Goal: Transaction & Acquisition: Purchase product/service

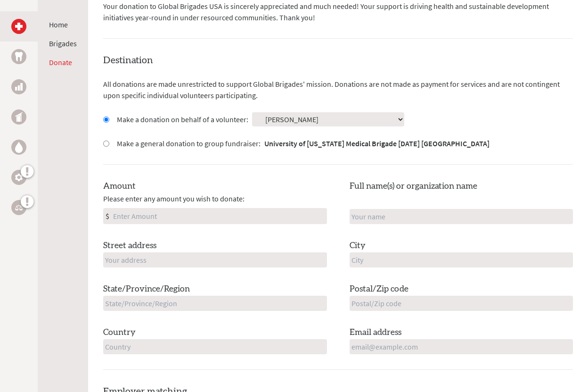
scroll to position [218, 0]
click at [262, 214] on input "Amount" at bounding box center [218, 214] width 215 height 15
click at [258, 258] on input "text" at bounding box center [215, 258] width 224 height 15
type input "[STREET_ADDRESS]"
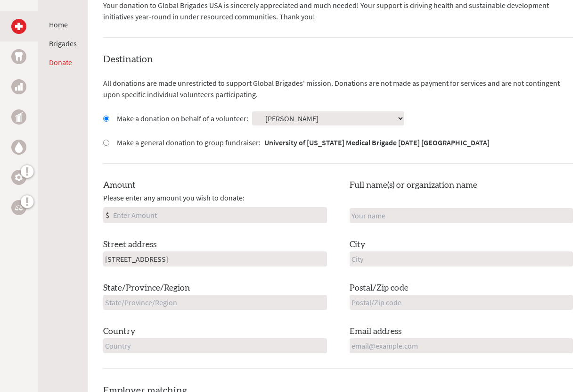
type input "prashna ghalley"
type input "[GEOGRAPHIC_DATA]"
type input "[US_STATE]"
type input "03104"
type input "[GEOGRAPHIC_DATA]"
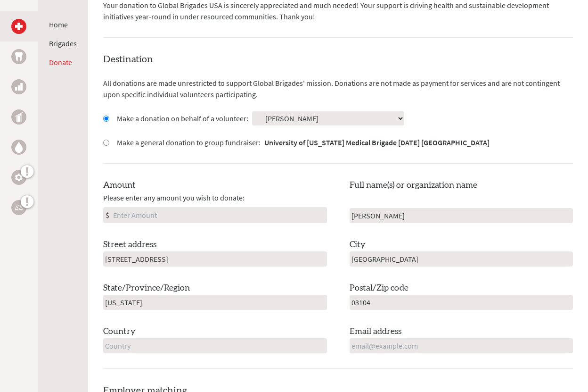
type input "[EMAIL_ADDRESS][DOMAIN_NAME]"
click at [268, 281] on div "Amount Please enter any amount you wish to donate: $ Full name(s) or organizati…" at bounding box center [338, 266] width 470 height 174
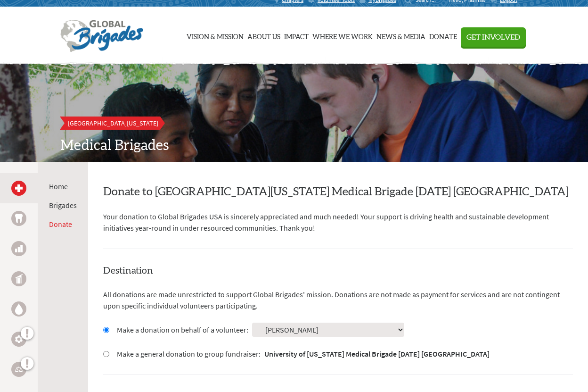
scroll to position [0, 0]
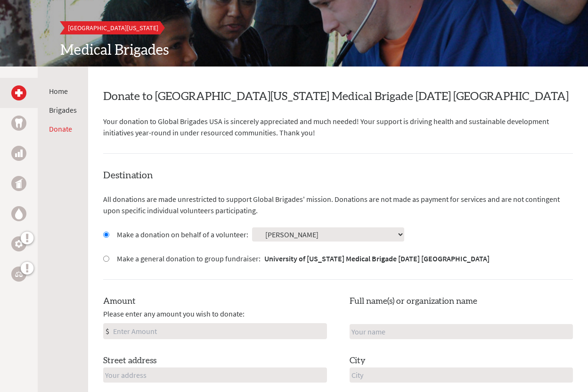
scroll to position [143, 0]
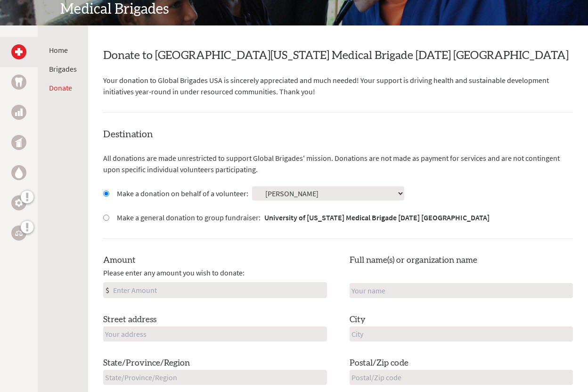
click at [273, 290] on input "Amount" at bounding box center [218, 289] width 215 height 15
type input "468.02"
click at [376, 244] on div "Destination All donations are made unrestricted to support Global Brigades' mis…" at bounding box center [338, 286] width 470 height 316
click at [377, 288] on input "text" at bounding box center [462, 290] width 224 height 15
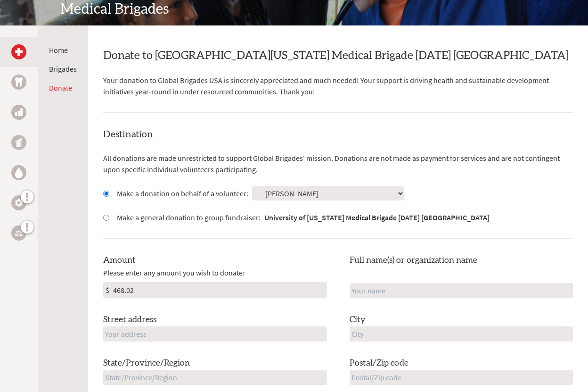
click at [426, 150] on div "Destination All donations are made unrestricted to support Global Brigades' mis…" at bounding box center [338, 286] width 470 height 316
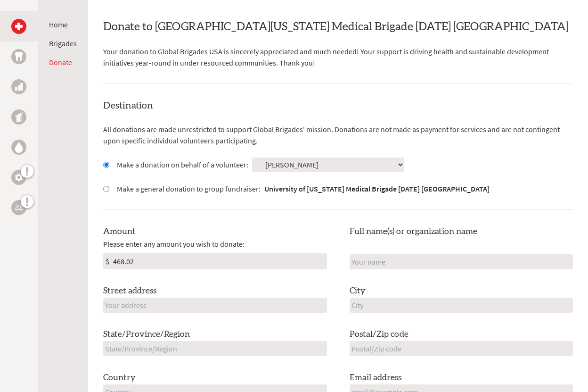
scroll to position [177, 0]
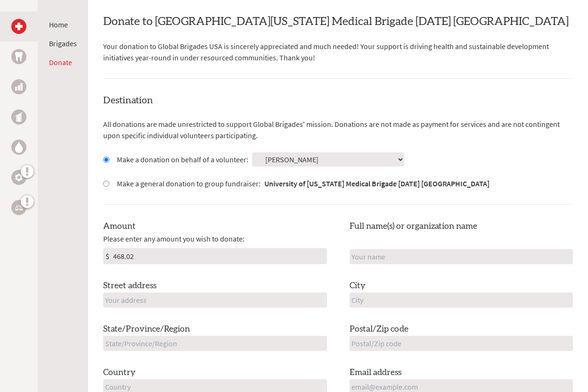
click at [417, 256] on input "text" at bounding box center [462, 256] width 224 height 15
click at [423, 220] on label "Full name(s) or organization name" at bounding box center [414, 226] width 128 height 13
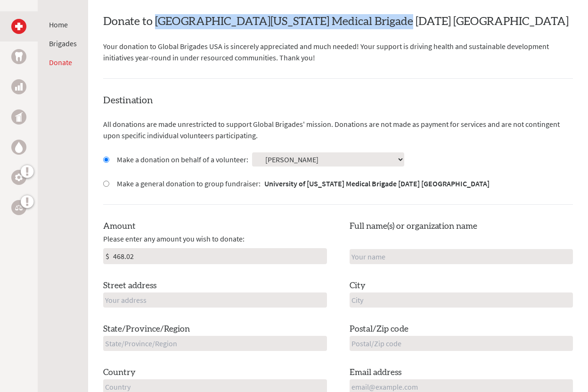
drag, startPoint x: 157, startPoint y: 22, endPoint x: 390, endPoint y: 22, distance: 233.4
click at [390, 22] on h2 "Donate to [GEOGRAPHIC_DATA][US_STATE] Medical Brigade [DATE] [GEOGRAPHIC_DATA]" at bounding box center [338, 21] width 470 height 15
copy h2 "University of [US_STATE] Medical Brigade"
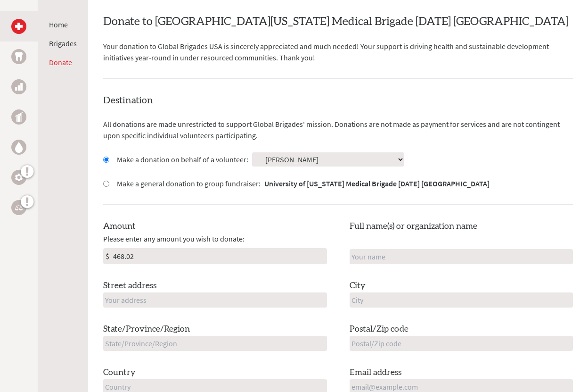
click at [389, 253] on input "text" at bounding box center [462, 256] width 224 height 15
paste input "University of [US_STATE] Medical Brigade"
click at [417, 215] on div "Destination All donations are made unrestricted to support Global Brigades' mis…" at bounding box center [338, 252] width 470 height 316
drag, startPoint x: 445, startPoint y: 257, endPoint x: 514, endPoint y: 261, distance: 69.9
click at [514, 262] on input "University of [US_STATE] Medical Brigade" at bounding box center [462, 256] width 224 height 15
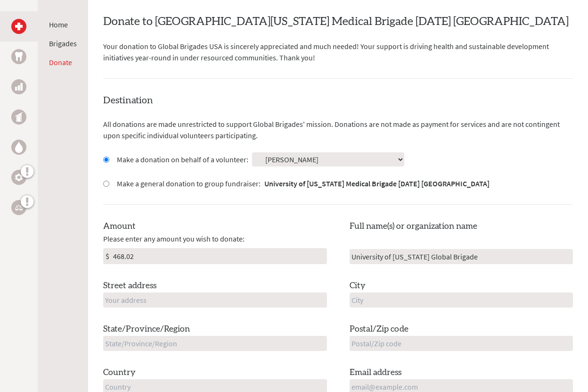
type input "University of [US_STATE] Global Brigade"
click at [522, 205] on div "Destination All donations are made unrestricted to support Global Brigades' mis…" at bounding box center [338, 252] width 470 height 316
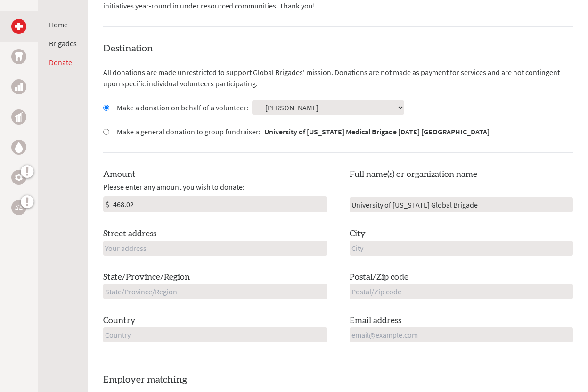
scroll to position [229, 0]
click at [288, 253] on input "text" at bounding box center [215, 247] width 224 height 15
type input "[STREET_ADDRESS]"
type input "[GEOGRAPHIC_DATA]"
type input "[US_STATE]"
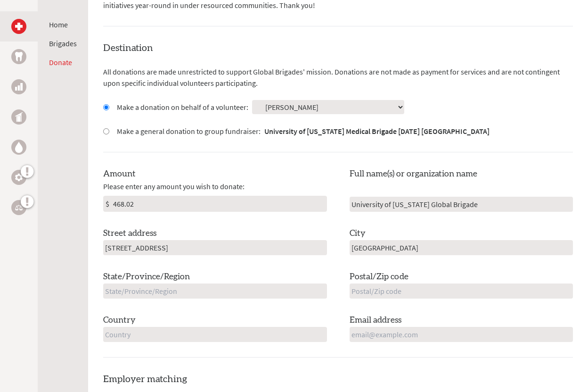
type input "03104"
type input "[GEOGRAPHIC_DATA]"
type input "[EMAIL_ADDRESS][DOMAIN_NAME]"
click at [311, 207] on input "468.02" at bounding box center [218, 203] width 215 height 15
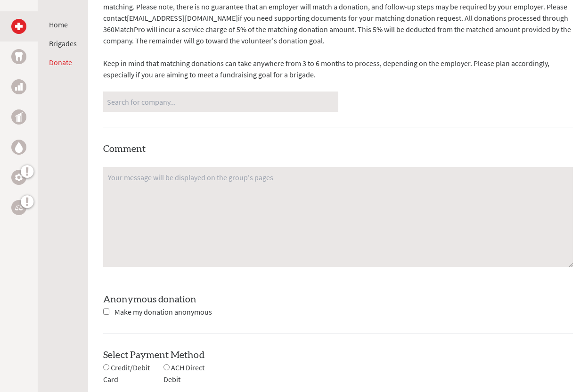
scroll to position [805, 0]
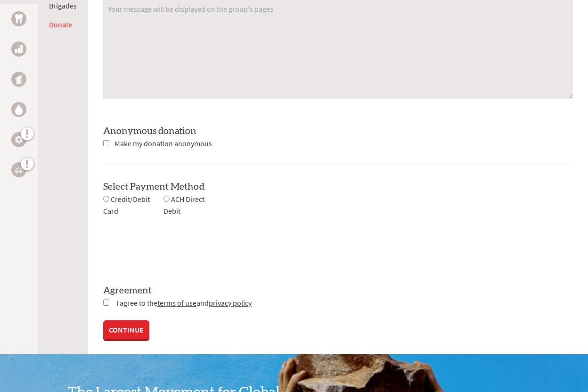
click at [108, 196] on input "radio" at bounding box center [106, 199] width 6 height 6
radio input "true"
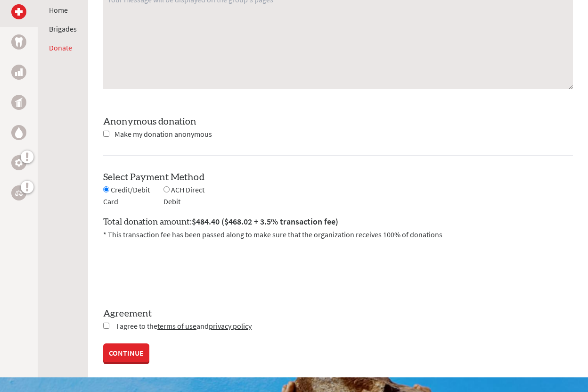
scroll to position [817, 0]
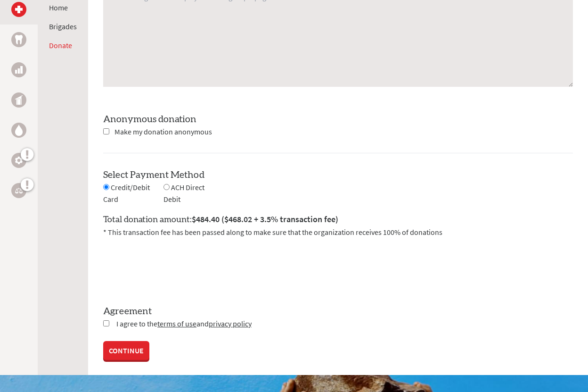
click at [106, 320] on input "checkbox" at bounding box center [106, 323] width 6 height 6
checkbox input "true"
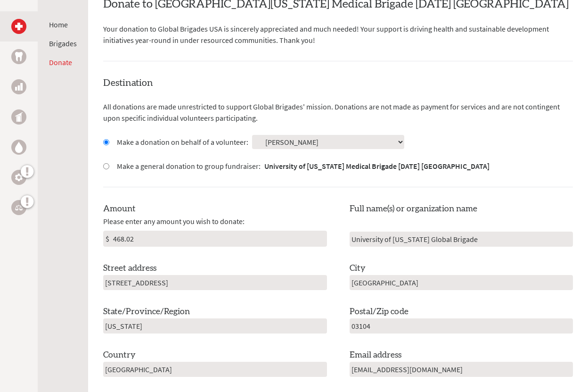
scroll to position [199, 0]
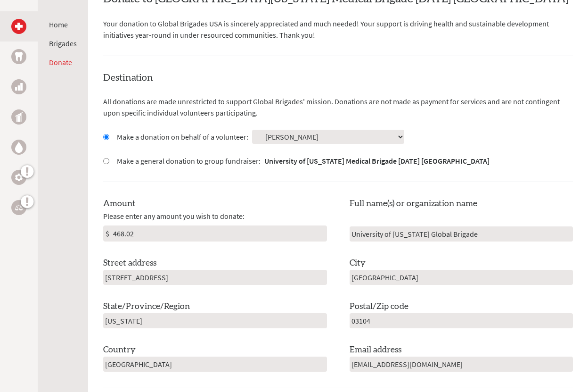
click at [465, 233] on input "University of [US_STATE] Global Brigade" at bounding box center [462, 233] width 224 height 15
type input "[GEOGRAPHIC_DATA][US_STATE] Global Medical Brigade"
click at [537, 166] on div "Destination All donations are made unrestricted to support Global Brigades' mis…" at bounding box center [338, 229] width 470 height 316
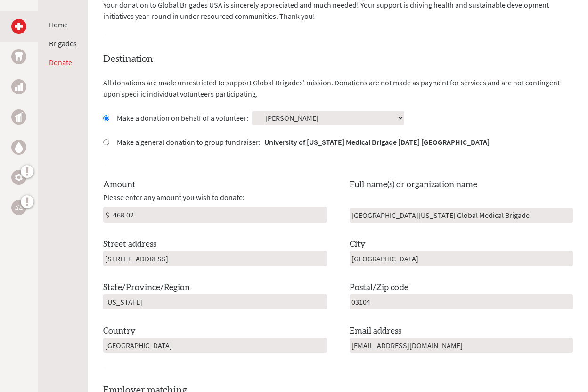
scroll to position [220, 0]
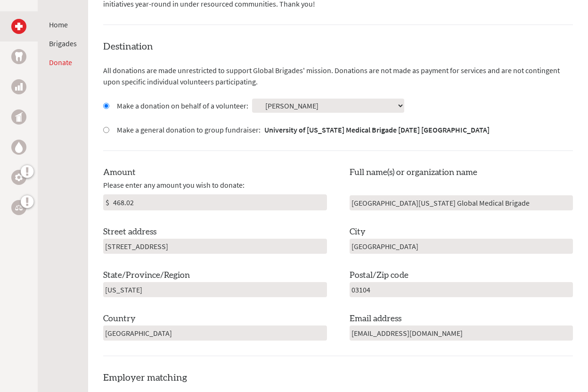
click at [537, 162] on div "Destination All donations are made unrestricted to support Global Brigades' mis…" at bounding box center [338, 198] width 470 height 316
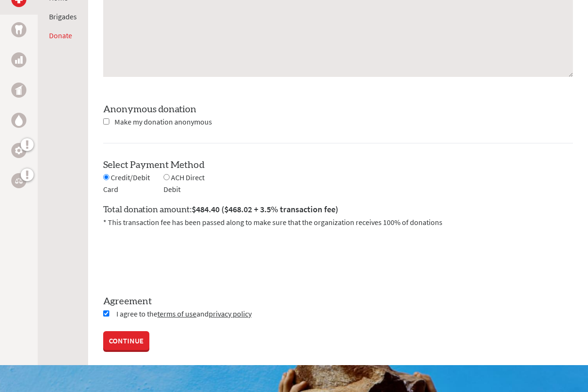
scroll to position [835, 0]
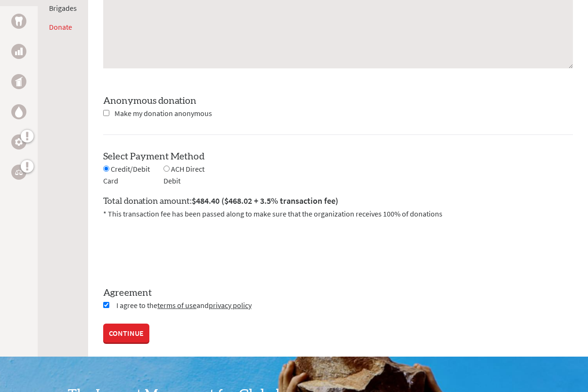
click at [141, 331] on link "CONTINUE" at bounding box center [126, 332] width 46 height 19
